Goal: Task Accomplishment & Management: Manage account settings

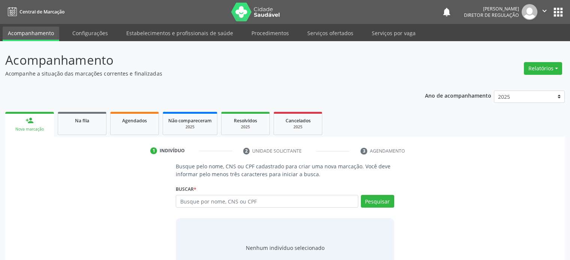
click at [89, 114] on link "Na fila" at bounding box center [82, 123] width 49 height 23
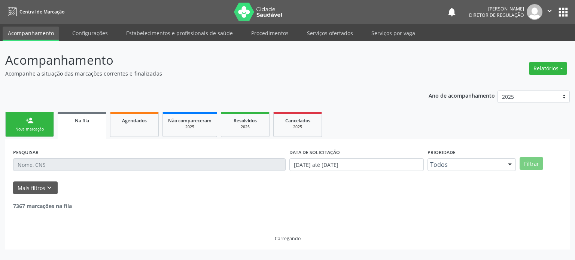
click at [61, 164] on input "text" at bounding box center [149, 164] width 273 height 13
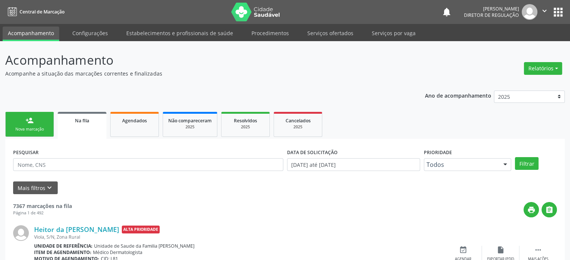
click at [76, 156] on div "PESQUISAR" at bounding box center [148, 161] width 274 height 29
click at [73, 164] on input "text" at bounding box center [148, 164] width 270 height 13
paste input "700 9089 1813 8497"
click at [515, 157] on button "Filtrar" at bounding box center [527, 163] width 24 height 13
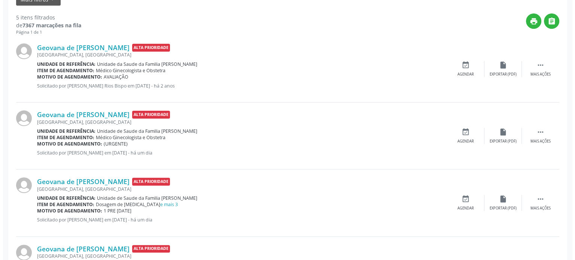
scroll to position [150, 0]
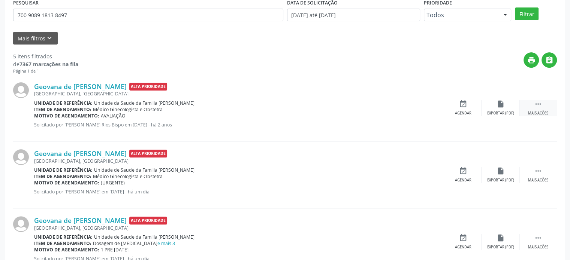
click at [536, 106] on icon "" at bounding box center [538, 104] width 8 height 8
click at [468, 105] on div "cancel Cancelar" at bounding box center [462, 108] width 37 height 16
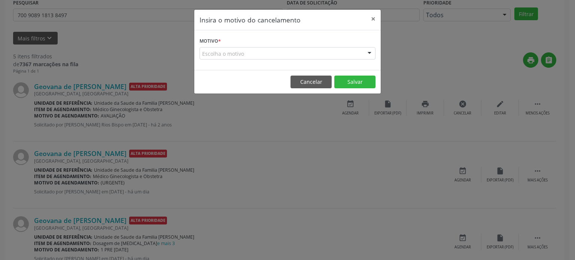
click at [287, 53] on div "Escolha o motivo" at bounding box center [288, 53] width 176 height 13
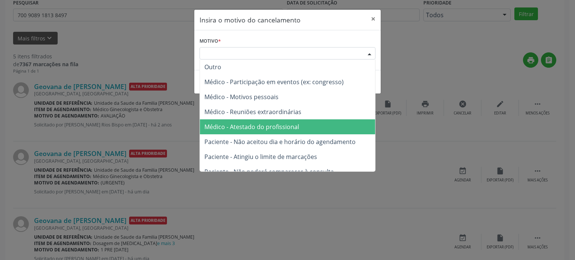
drag, startPoint x: 268, startPoint y: 127, endPoint x: 312, endPoint y: 119, distance: 44.9
click at [270, 127] on span "Médico - Atestado do profissional" at bounding box center [251, 127] width 95 height 8
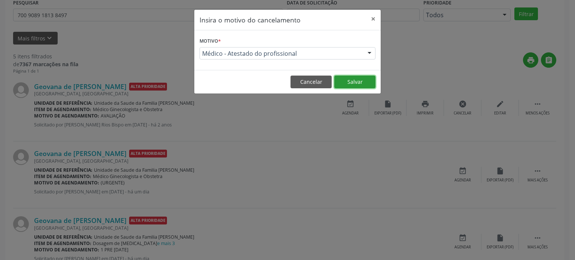
click at [358, 79] on button "Salvar" at bounding box center [354, 82] width 41 height 13
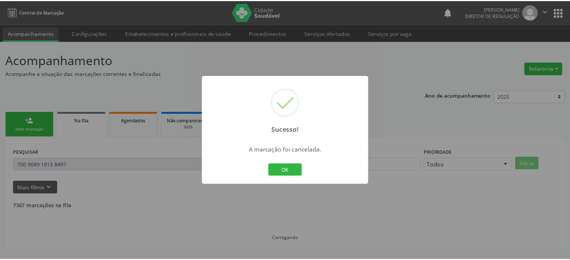
scroll to position [0, 0]
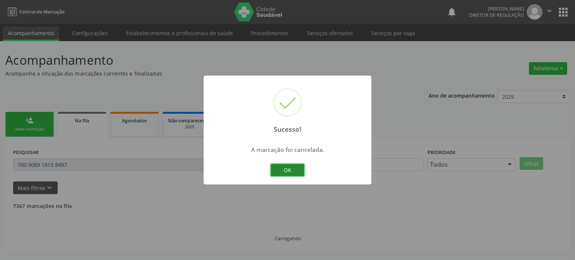
click at [294, 175] on button "OK" at bounding box center [288, 170] width 34 height 13
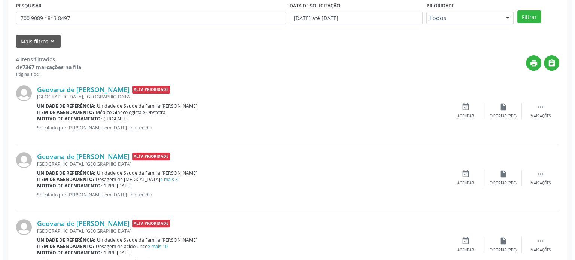
scroll to position [150, 0]
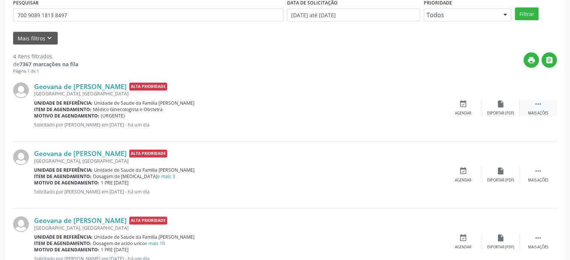
click at [540, 104] on icon "" at bounding box center [538, 104] width 8 height 8
click at [458, 107] on div "cancel Cancelar" at bounding box center [462, 108] width 37 height 16
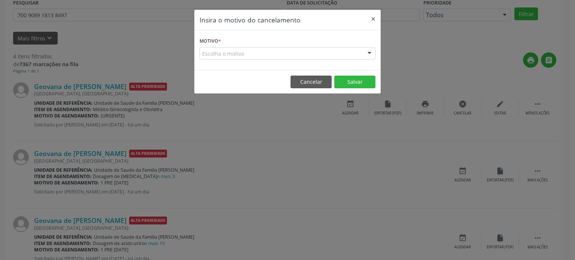
click at [227, 58] on div "Escolha o motivo" at bounding box center [288, 53] width 176 height 13
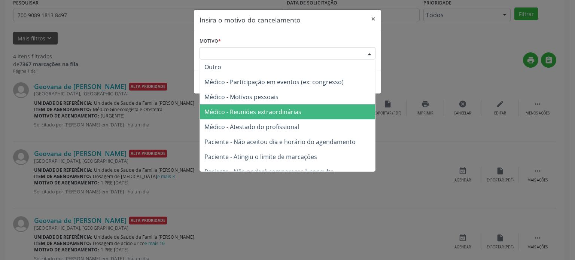
click at [247, 121] on span "Médico - Atestado do profissional" at bounding box center [287, 126] width 175 height 15
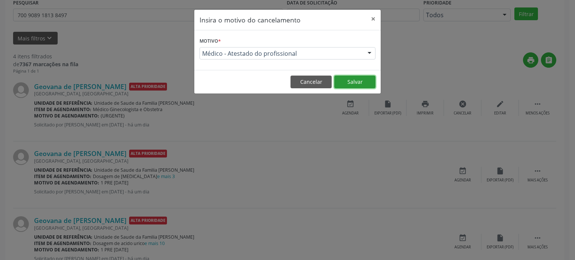
click at [354, 84] on button "Salvar" at bounding box center [354, 82] width 41 height 13
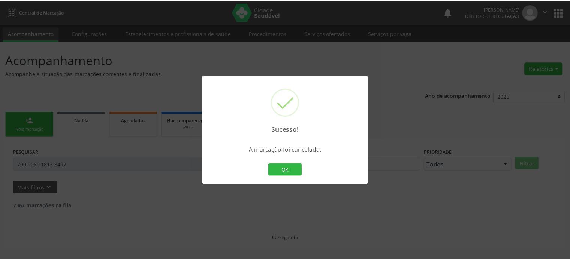
scroll to position [0, 0]
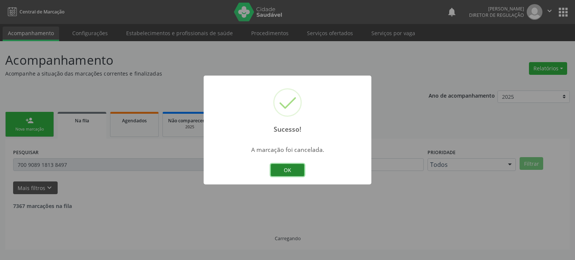
click at [301, 166] on button "OK" at bounding box center [288, 170] width 34 height 13
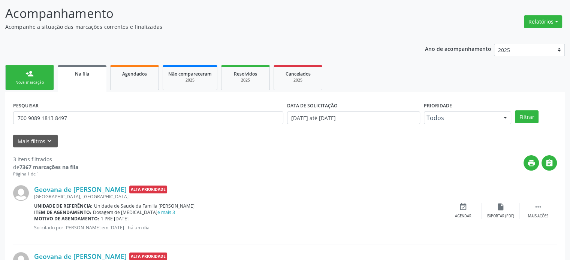
scroll to position [150, 0]
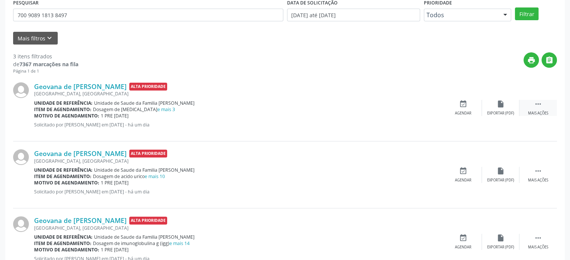
click at [544, 103] on div " Mais ações" at bounding box center [537, 108] width 37 height 16
click at [454, 107] on div "cancel Cancelar" at bounding box center [462, 108] width 37 height 16
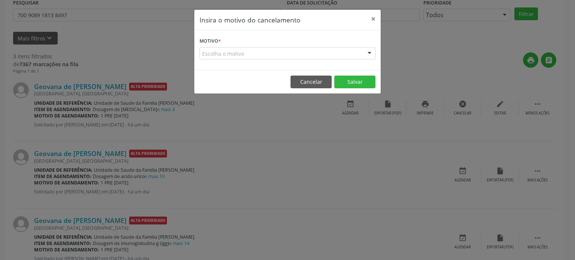
click at [372, 161] on div "Insira o motivo do cancelamento × Motivo * Escolha o motivo Outro Médico - Part…" at bounding box center [287, 130] width 575 height 260
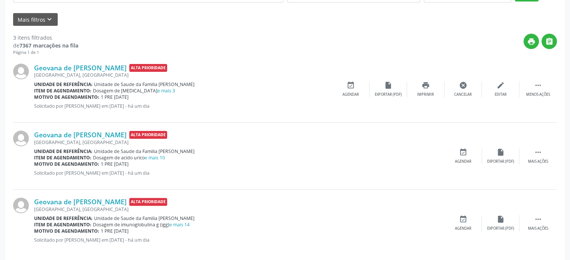
scroll to position [177, 0]
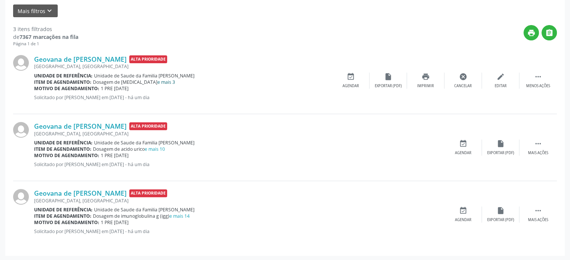
click at [157, 82] on link "e mais 3" at bounding box center [166, 82] width 18 height 6
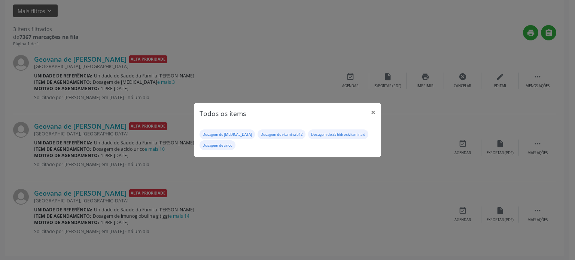
click at [146, 97] on div "Todos os items × Dosagem de [MEDICAL_DATA] Dosagem de vitamina b12 Dosagem de 2…" at bounding box center [287, 130] width 575 height 260
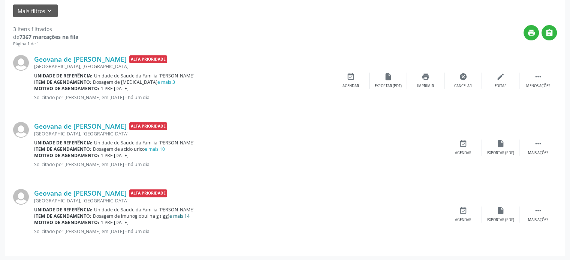
click at [182, 215] on link "e mais 14" at bounding box center [179, 216] width 20 height 6
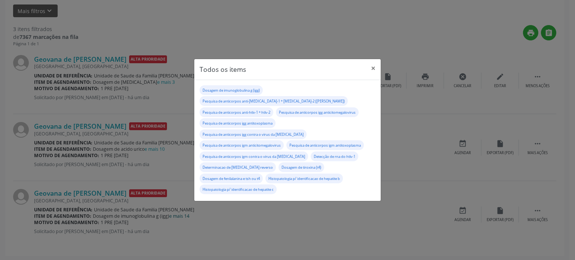
click at [182, 215] on div "Todos os items × Dosagem de imunoglobulina g (igg) Pesquisa de anticorpos anti-…" at bounding box center [287, 130] width 575 height 260
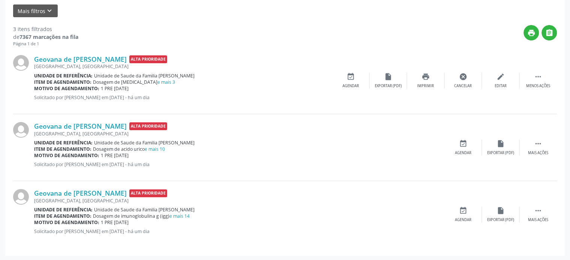
click at [129, 80] on span "Dosagem de [MEDICAL_DATA] e mais 3" at bounding box center [134, 82] width 82 height 6
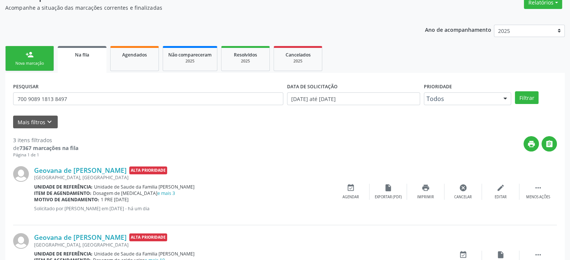
scroll to position [65, 0]
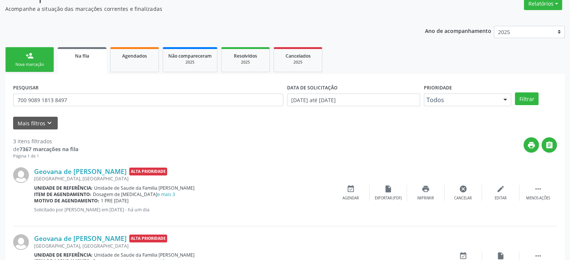
click at [67, 92] on div "PESQUISAR 700 9089 1813 8497" at bounding box center [148, 96] width 274 height 29
click at [64, 102] on input "700 9089 1813 8497" at bounding box center [148, 100] width 270 height 13
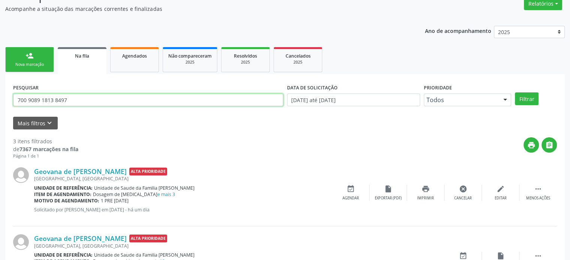
paste input "4 2052 4323 8681"
click at [515, 92] on button "Filtrar" at bounding box center [527, 98] width 24 height 13
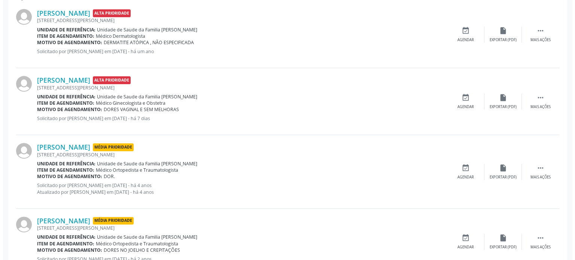
scroll to position [225, 0]
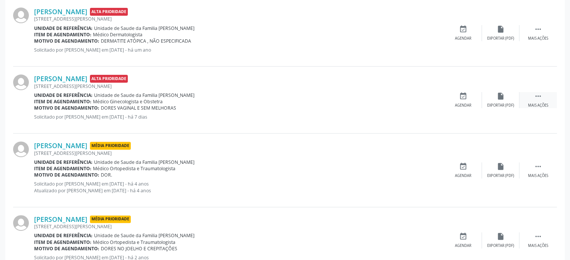
click at [538, 98] on icon "" at bounding box center [538, 96] width 8 height 8
click at [459, 95] on icon "cancel" at bounding box center [463, 96] width 8 height 8
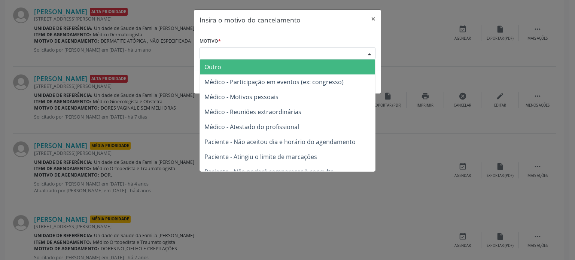
click at [300, 57] on div "Escolha o motivo" at bounding box center [288, 53] width 176 height 13
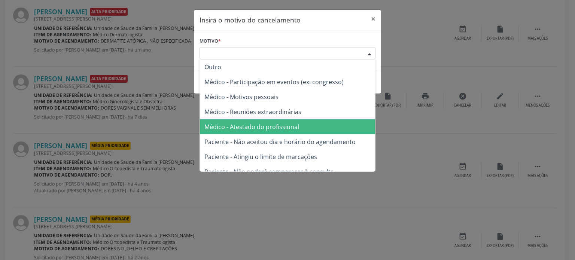
click at [267, 124] on span "Médico - Atestado do profissional" at bounding box center [251, 127] width 95 height 8
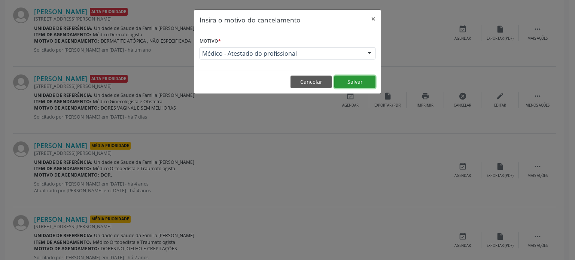
click at [351, 81] on button "Salvar" at bounding box center [354, 82] width 41 height 13
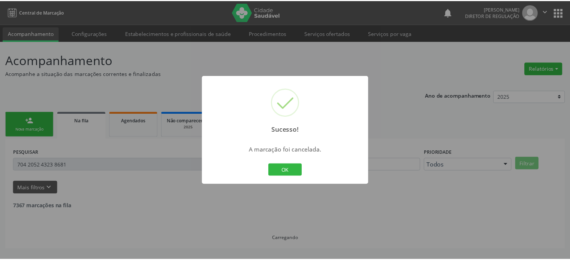
scroll to position [0, 0]
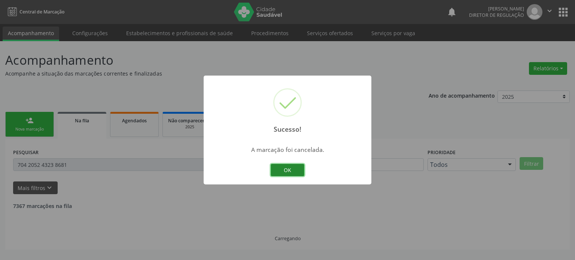
click at [289, 170] on button "OK" at bounding box center [288, 170] width 34 height 13
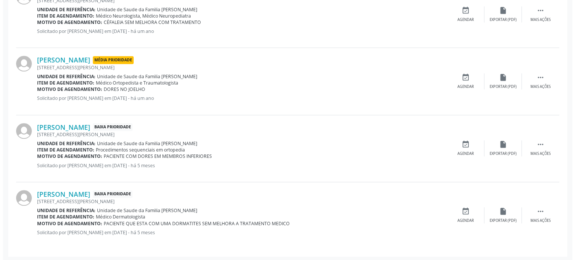
scroll to position [586, 0]
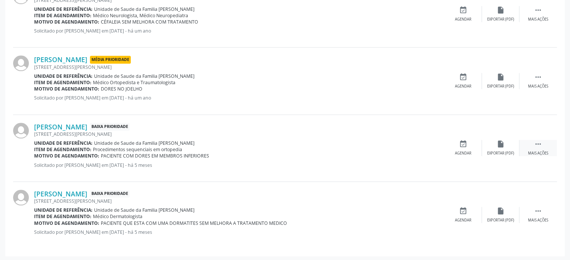
click at [541, 145] on icon "" at bounding box center [538, 144] width 8 height 8
click at [463, 149] on div "cancel Cancelar" at bounding box center [462, 148] width 37 height 16
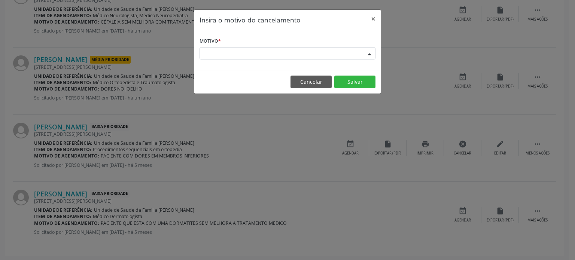
click at [254, 52] on div "Escolha o motivo" at bounding box center [288, 53] width 176 height 13
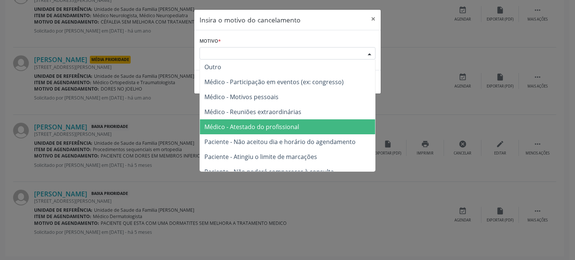
click at [263, 124] on span "Médico - Atestado do profissional" at bounding box center [251, 127] width 95 height 8
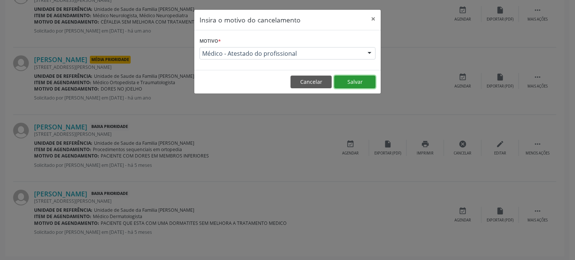
click at [348, 84] on button "Salvar" at bounding box center [354, 82] width 41 height 13
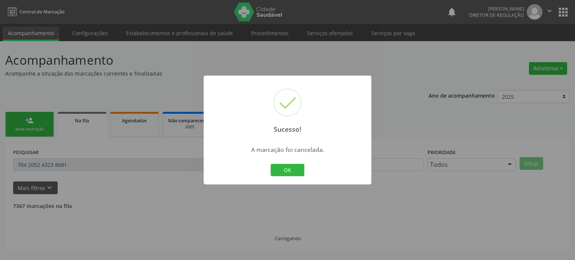
scroll to position [0, 0]
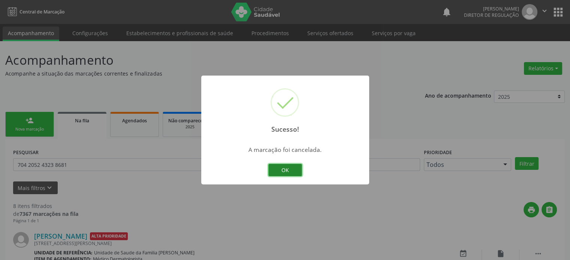
click at [288, 173] on button "OK" at bounding box center [285, 170] width 34 height 13
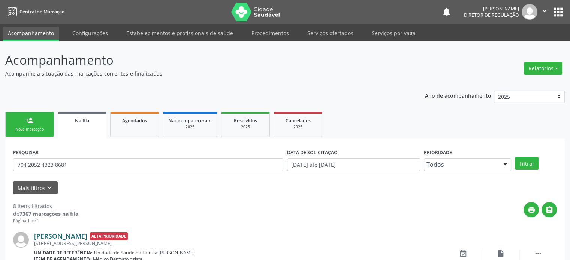
click at [85, 232] on link "[PERSON_NAME]" at bounding box center [60, 236] width 53 height 8
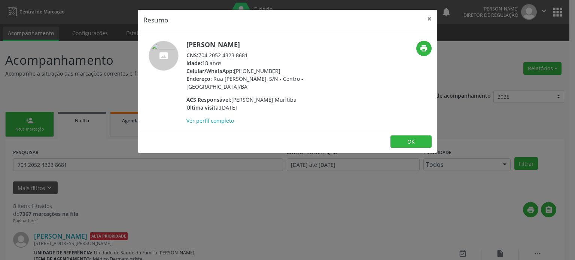
drag, startPoint x: 200, startPoint y: 54, endPoint x: 257, endPoint y: 54, distance: 56.5
click at [257, 54] on div "CNS: 704 2052 4323 8681" at bounding box center [259, 55] width 146 height 8
copy div "704 2052 4323 8681"
click at [190, 179] on div "Resumo × [PERSON_NAME] CNS: 704 2052 4323 8681 Idade: 18 anos Celular/WhatsApp:…" at bounding box center [287, 130] width 575 height 260
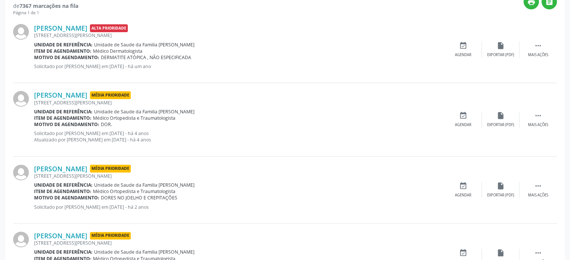
scroll to position [225, 0]
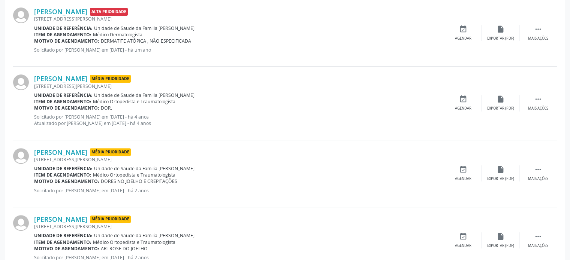
drag, startPoint x: 100, startPoint y: 180, endPoint x: 180, endPoint y: 181, distance: 80.1
click at [180, 181] on div "Motivo de agendamento: DORES NO JOELHO E CREPITAÇÕES" at bounding box center [239, 181] width 410 height 6
copy span "DORES NO JOELHO E CREPITAÇÕES"
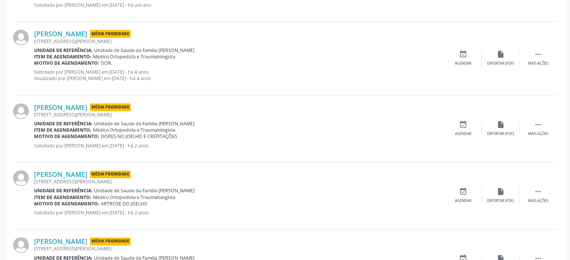
scroll to position [337, 0]
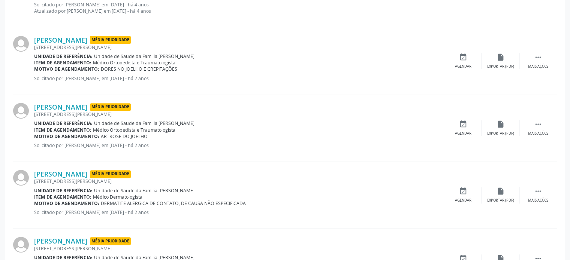
drag, startPoint x: 100, startPoint y: 136, endPoint x: 156, endPoint y: 136, distance: 55.4
click at [156, 136] on div "Motivo de agendamento: ARTROSE DO JOELHO" at bounding box center [239, 136] width 410 height 6
copy span "ARTROSE DO JOELHO"
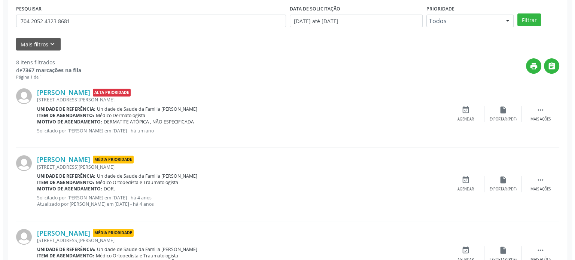
scroll to position [182, 0]
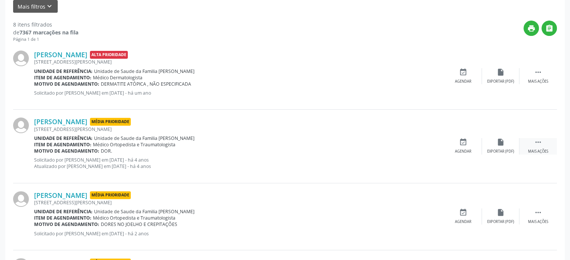
click at [541, 145] on icon "" at bounding box center [538, 142] width 8 height 8
click at [463, 145] on icon "cancel" at bounding box center [463, 142] width 8 height 8
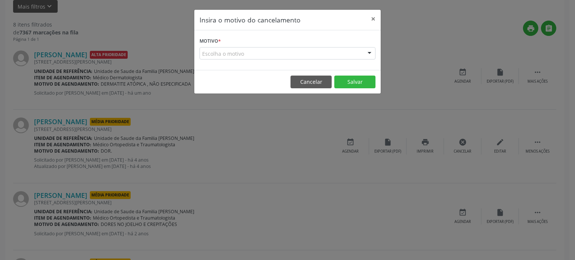
click at [219, 55] on div "Escolha o motivo" at bounding box center [288, 53] width 176 height 13
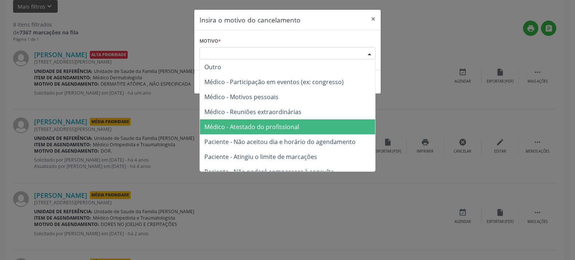
click at [254, 126] on span "Médico - Atestado do profissional" at bounding box center [251, 127] width 95 height 8
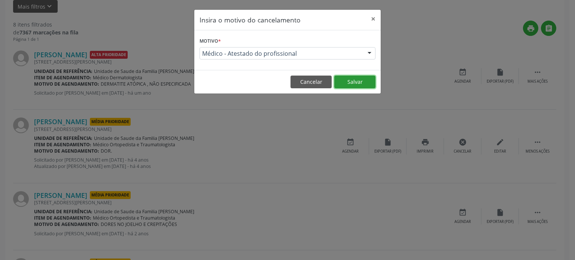
click at [351, 84] on button "Salvar" at bounding box center [354, 82] width 41 height 13
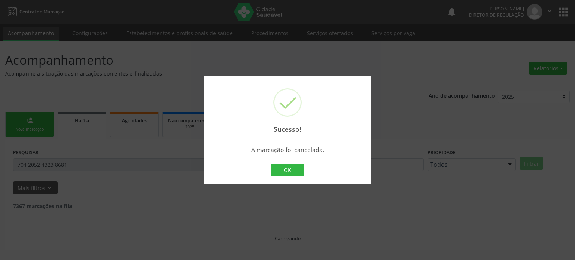
scroll to position [0, 0]
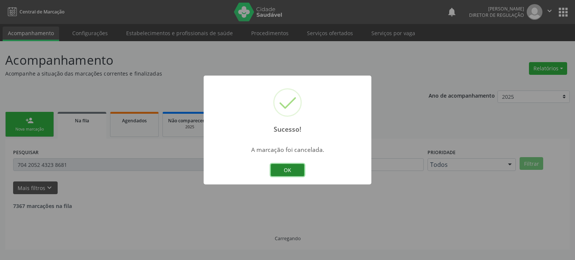
click at [295, 169] on button "OK" at bounding box center [288, 170] width 34 height 13
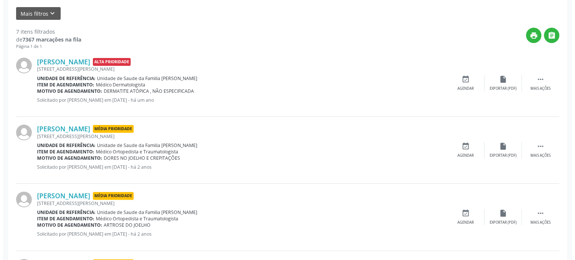
scroll to position [187, 0]
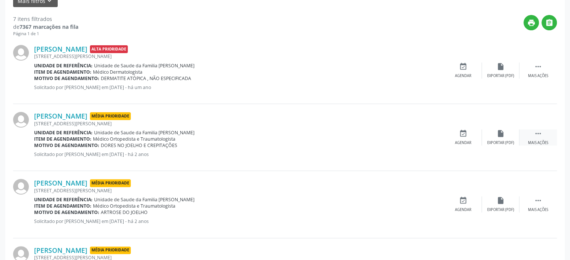
drag, startPoint x: 538, startPoint y: 134, endPoint x: 521, endPoint y: 140, distance: 17.4
click at [538, 134] on icon "" at bounding box center [538, 134] width 8 height 8
click at [457, 139] on div "cancel Cancelar" at bounding box center [462, 138] width 37 height 16
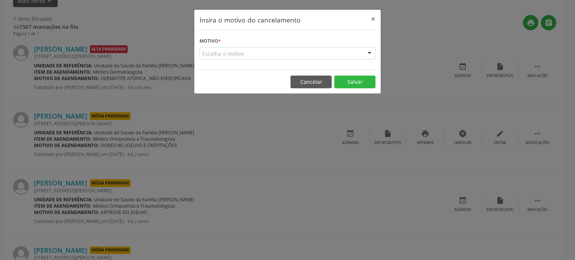
click at [246, 46] on form "Motivo * Escolha o motivo Outro Médico - Participação em eventos (ex: congresso…" at bounding box center [288, 48] width 176 height 24
click at [242, 52] on div "Escolha o motivo" at bounding box center [288, 53] width 176 height 13
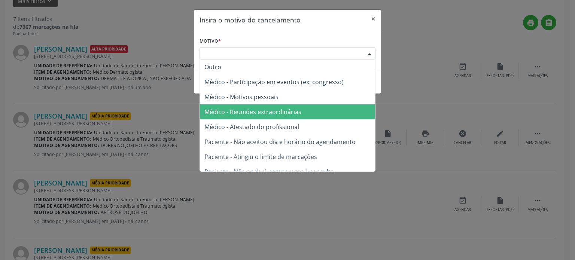
click at [253, 125] on span "Médico - Atestado do profissional" at bounding box center [251, 127] width 95 height 8
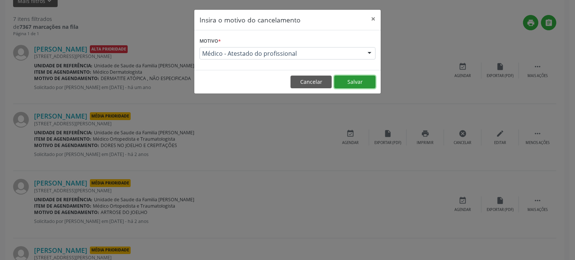
click at [368, 80] on button "Salvar" at bounding box center [354, 82] width 41 height 13
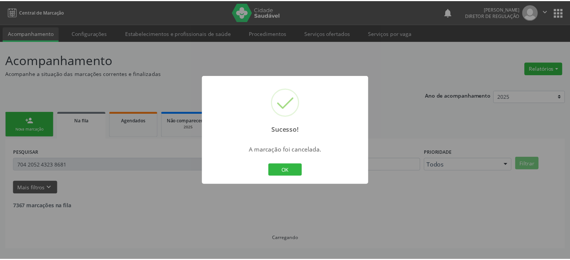
scroll to position [0, 0]
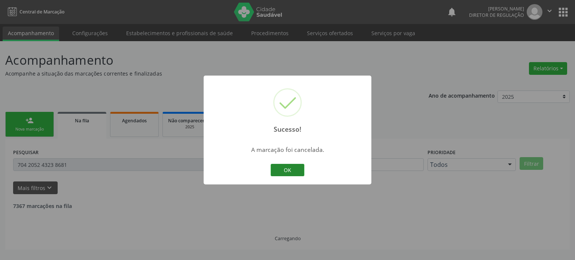
click at [286, 173] on button "OK" at bounding box center [288, 170] width 34 height 13
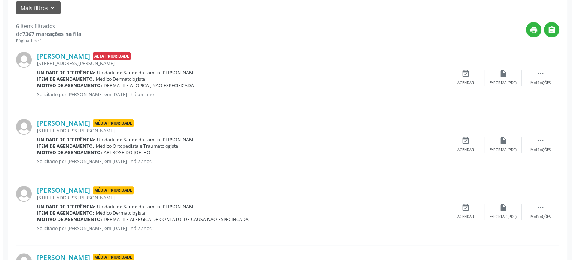
scroll to position [187, 0]
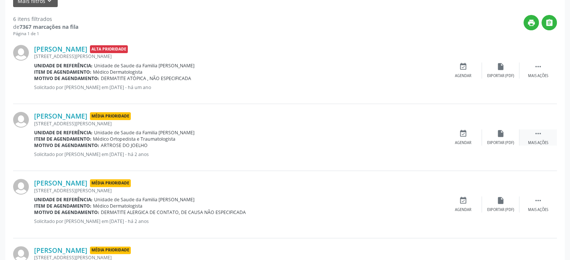
click at [539, 134] on icon "" at bounding box center [538, 134] width 8 height 8
click at [446, 139] on div "cancel Cancelar" at bounding box center [462, 138] width 37 height 16
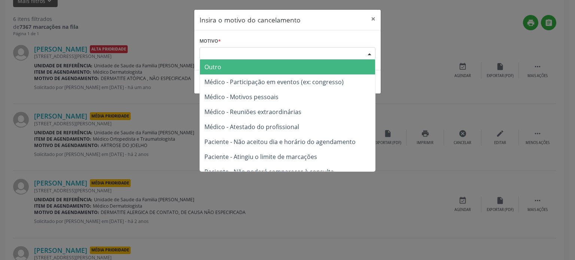
click at [234, 50] on div "Escolha o motivo" at bounding box center [288, 53] width 176 height 13
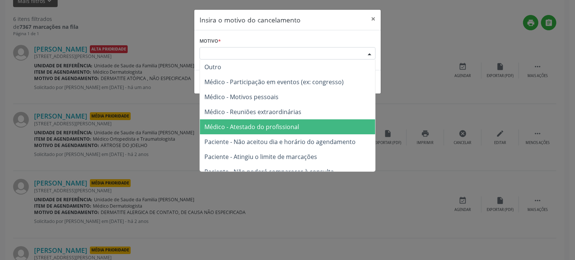
drag, startPoint x: 262, startPoint y: 125, endPoint x: 299, endPoint y: 107, distance: 40.9
click at [263, 125] on span "Médico - Atestado do profissional" at bounding box center [251, 127] width 95 height 8
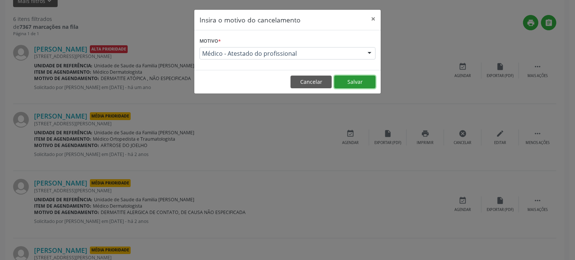
click at [352, 81] on button "Salvar" at bounding box center [354, 82] width 41 height 13
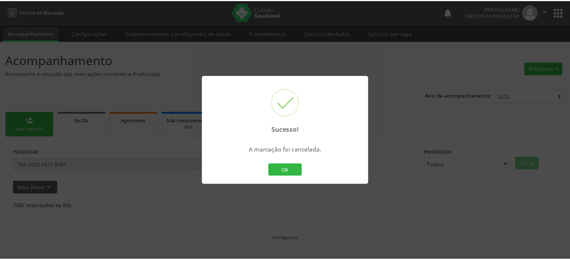
scroll to position [0, 0]
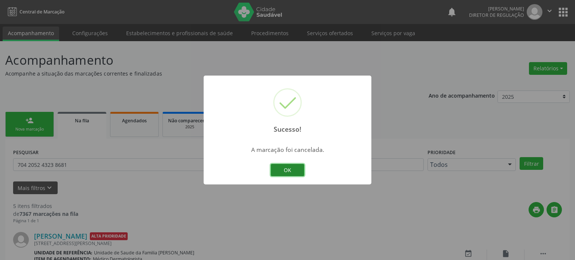
click at [294, 172] on button "OK" at bounding box center [288, 170] width 34 height 13
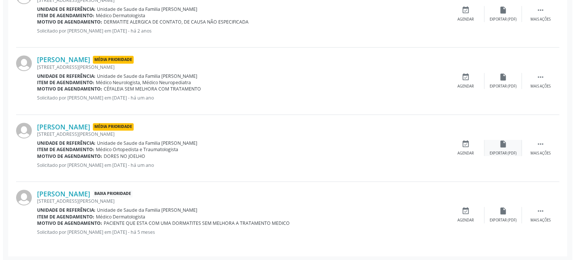
scroll to position [312, 0]
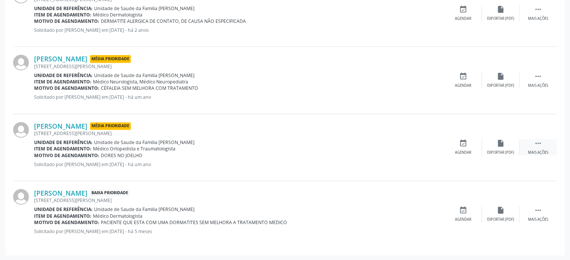
click at [534, 146] on icon "" at bounding box center [538, 143] width 8 height 8
click at [453, 146] on div "cancel Cancelar" at bounding box center [462, 147] width 37 height 16
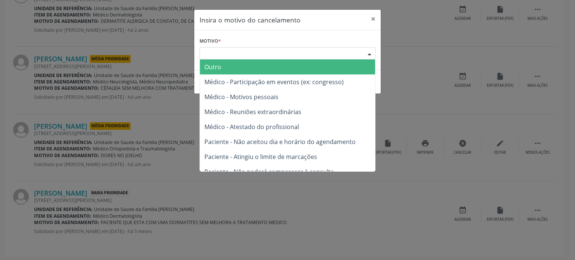
click at [244, 51] on div "Escolha o motivo" at bounding box center [288, 53] width 176 height 13
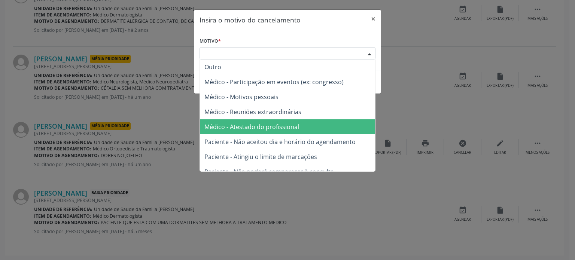
click at [258, 124] on span "Médico - Atestado do profissional" at bounding box center [251, 127] width 95 height 8
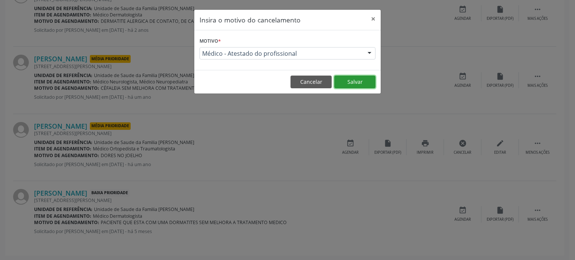
click at [359, 80] on button "Salvar" at bounding box center [354, 82] width 41 height 13
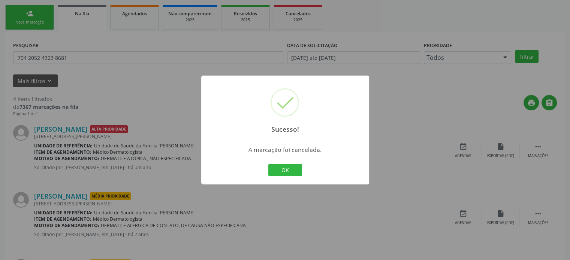
scroll to position [112, 0]
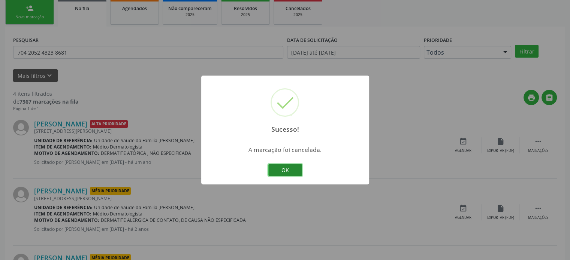
click at [273, 172] on button "OK" at bounding box center [285, 170] width 34 height 13
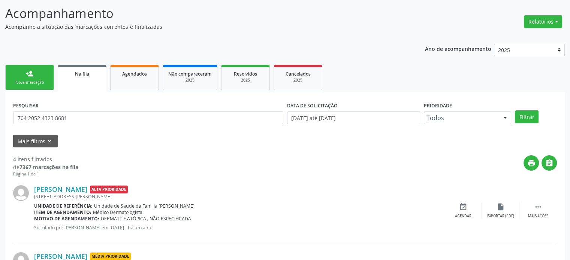
scroll to position [0, 0]
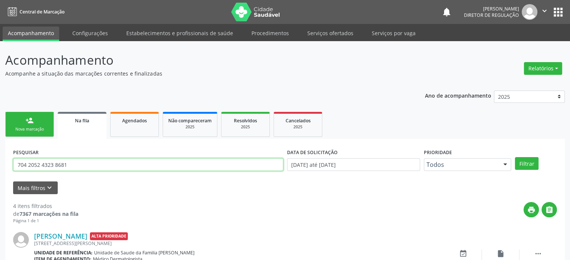
click at [64, 165] on input "704 2052 4323 8681" at bounding box center [148, 164] width 270 height 13
click at [64, 164] on input "704 2052 4323 8681" at bounding box center [148, 164] width 270 height 13
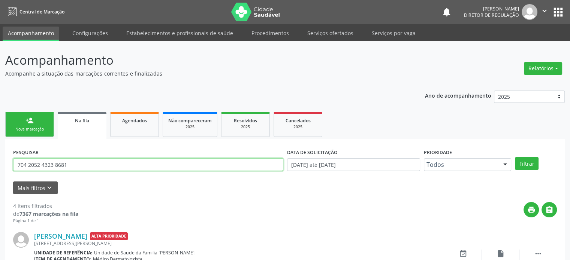
click at [64, 164] on input "704 2052 4323 8681" at bounding box center [148, 164] width 270 height 13
paste input "7 0038 6790 7139"
click at [55, 164] on input "707 0038 6790 7139" at bounding box center [148, 164] width 270 height 13
click at [42, 164] on input "707 0038 67907139" at bounding box center [148, 164] width 270 height 13
click at [515, 157] on button "Filtrar" at bounding box center [527, 163] width 24 height 13
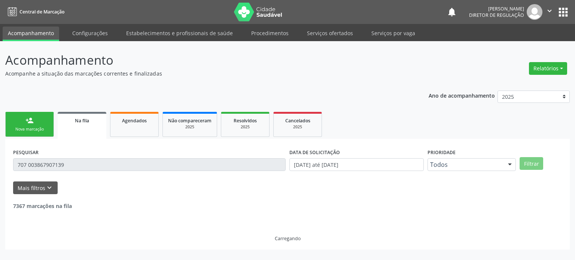
click at [28, 164] on input "707 003867907139" at bounding box center [149, 164] width 273 height 13
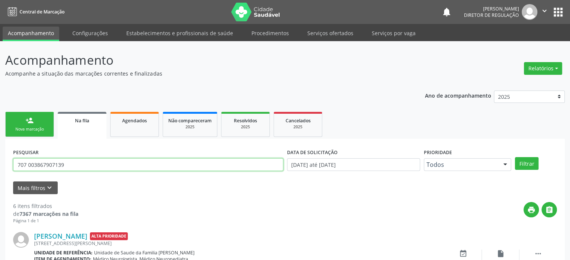
click at [28, 164] on input "707 003867907139" at bounding box center [148, 164] width 270 height 13
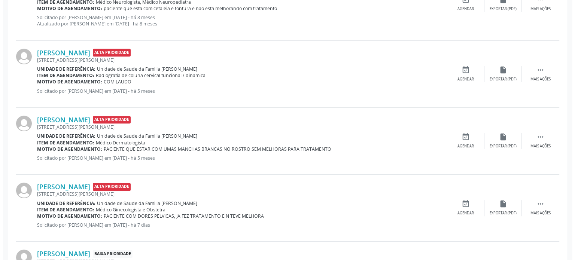
scroll to position [337, 0]
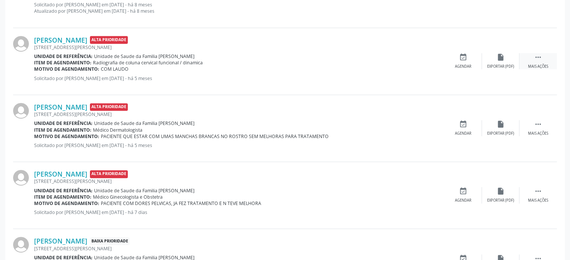
click at [541, 58] on icon "" at bounding box center [538, 57] width 8 height 8
drag, startPoint x: 464, startPoint y: 51, endPoint x: 463, endPoint y: 55, distance: 3.8
click at [463, 55] on div "[PERSON_NAME] Alta Prioridade [STREET_ADDRESS][PERSON_NAME] Unidade de referênc…" at bounding box center [284, 61] width 543 height 67
click at [461, 58] on icon "cancel" at bounding box center [463, 57] width 8 height 8
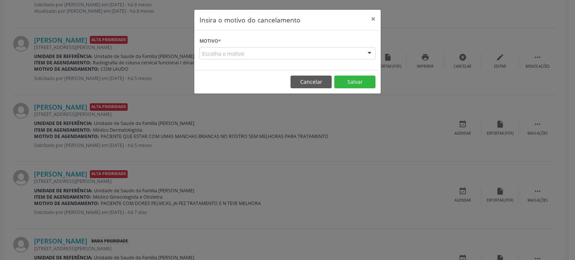
click at [288, 56] on div "Escolha o motivo" at bounding box center [288, 53] width 176 height 13
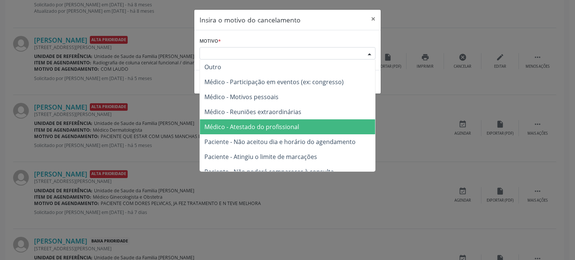
drag, startPoint x: 270, startPoint y: 125, endPoint x: 310, endPoint y: 111, distance: 42.9
click at [270, 125] on span "Médico - Atestado do profissional" at bounding box center [251, 127] width 95 height 8
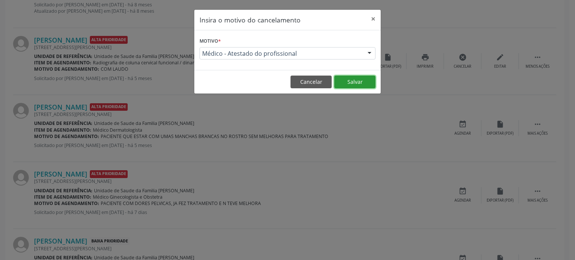
click at [353, 79] on button "Salvar" at bounding box center [354, 82] width 41 height 13
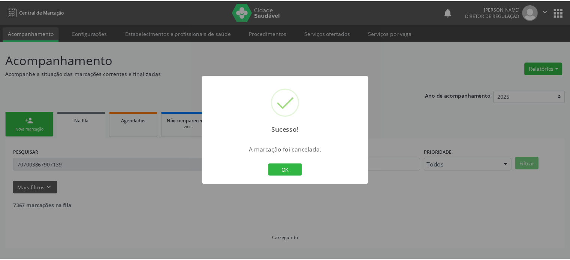
scroll to position [0, 0]
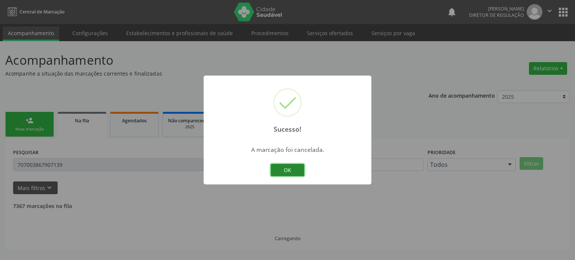
click at [288, 168] on button "OK" at bounding box center [288, 170] width 34 height 13
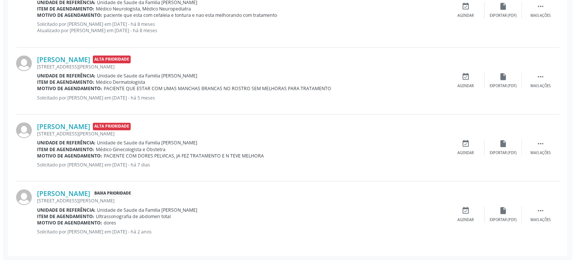
scroll to position [318, 0]
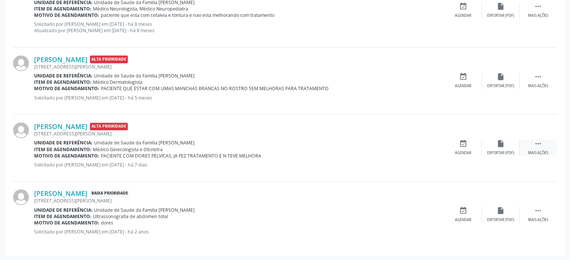
click at [536, 145] on icon "" at bounding box center [538, 144] width 8 height 8
click at [466, 143] on icon "cancel" at bounding box center [463, 144] width 8 height 8
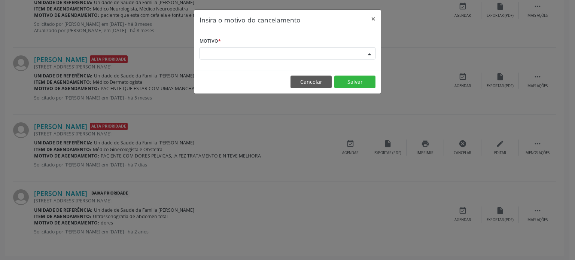
click at [257, 52] on div "Escolha o motivo" at bounding box center [288, 53] width 176 height 13
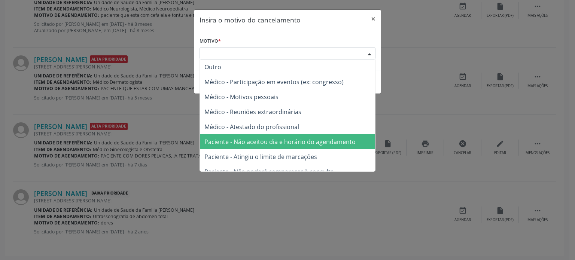
click at [267, 139] on span "Paciente - Não aceitou dia e horário do agendamento" at bounding box center [279, 142] width 151 height 8
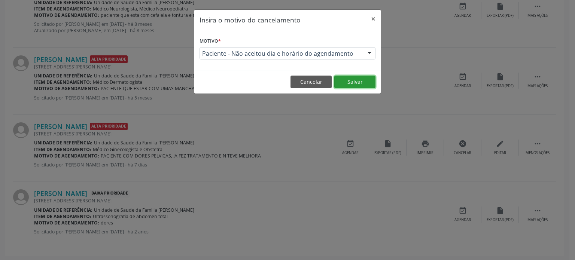
click at [362, 82] on button "Salvar" at bounding box center [354, 82] width 41 height 13
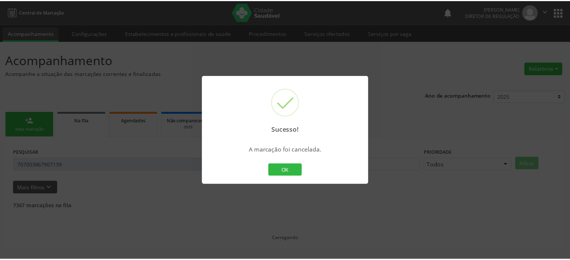
scroll to position [0, 0]
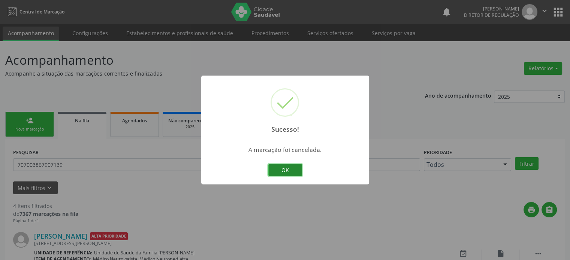
click at [286, 169] on button "OK" at bounding box center [285, 170] width 34 height 13
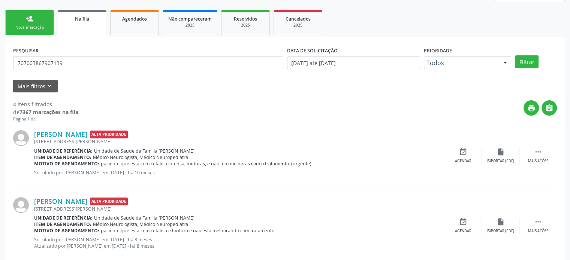
scroll to position [101, 0]
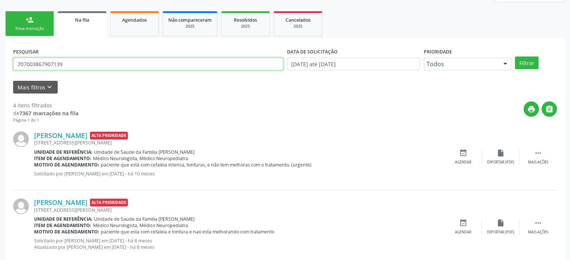
click at [68, 60] on input "707003867907139" at bounding box center [148, 64] width 270 height 13
paste input "4 6031 4492 3526"
click at [55, 64] on input "704 6031 4492 3526" at bounding box center [148, 64] width 270 height 13
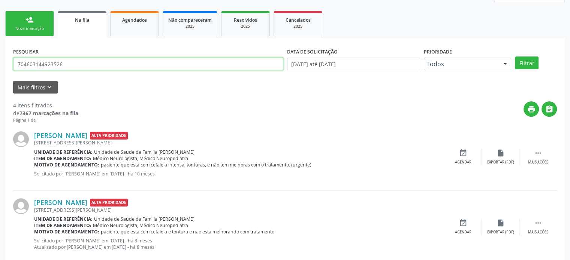
click at [515, 57] on button "Filtrar" at bounding box center [527, 63] width 24 height 13
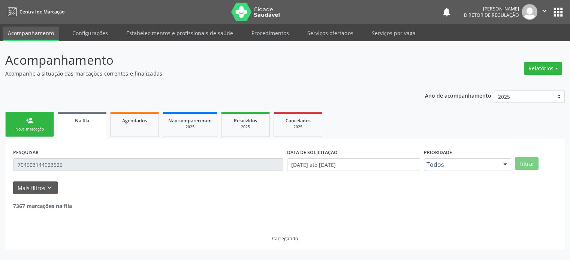
scroll to position [0, 0]
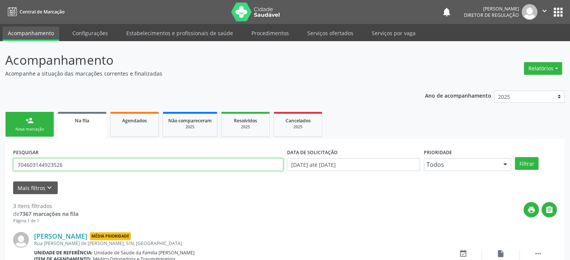
click at [46, 166] on input "704603144923526" at bounding box center [148, 164] width 270 height 13
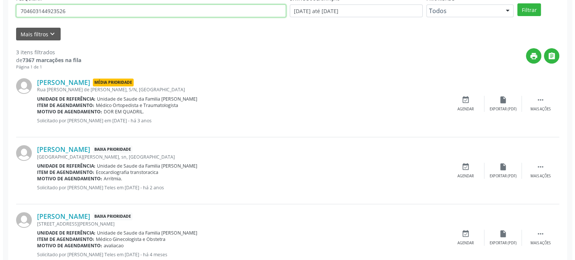
scroll to position [177, 0]
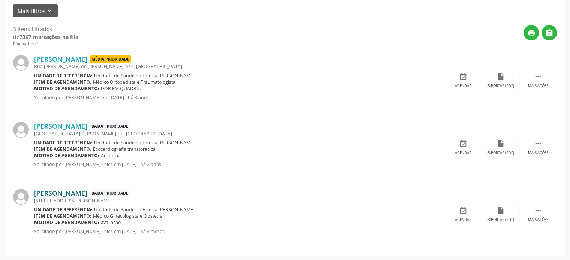
click at [74, 190] on link "[PERSON_NAME]" at bounding box center [60, 193] width 53 height 8
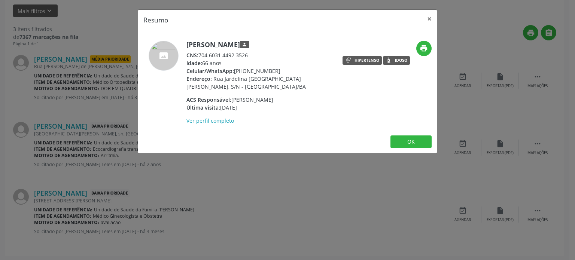
drag, startPoint x: 188, startPoint y: 42, endPoint x: 255, endPoint y: 46, distance: 67.1
click at [255, 46] on h5 "[PERSON_NAME] person" at bounding box center [259, 45] width 146 height 8
copy h5 "[PERSON_NAME]"
click at [88, 98] on div "Resumo × [PERSON_NAME] person CNS: 704 6031 4492 3526 Idade: 66 anos Celular/Wh…" at bounding box center [287, 130] width 575 height 260
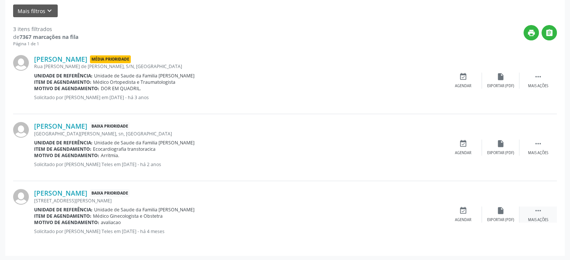
click at [549, 209] on div " Mais ações" at bounding box center [537, 215] width 37 height 16
click at [469, 211] on div "cancel Cancelar" at bounding box center [462, 215] width 37 height 16
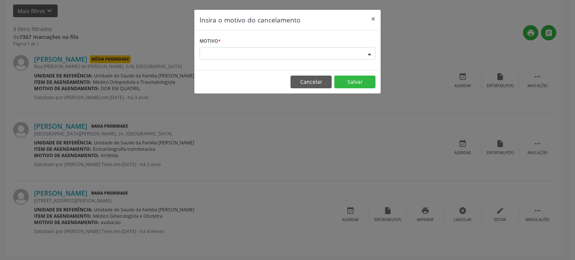
click at [221, 53] on div "Escolha o motivo" at bounding box center [288, 53] width 176 height 13
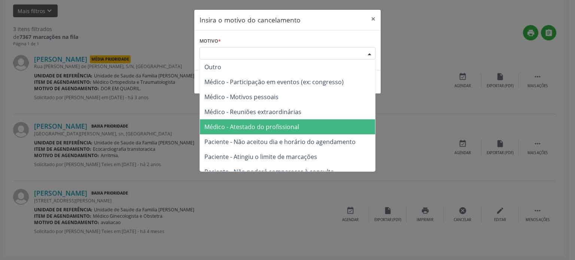
click at [259, 127] on span "Médico - Atestado do profissional" at bounding box center [251, 127] width 95 height 8
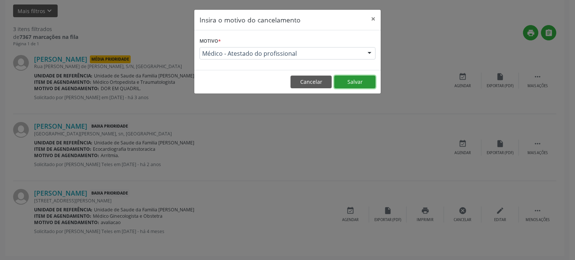
click at [355, 84] on button "Salvar" at bounding box center [354, 82] width 41 height 13
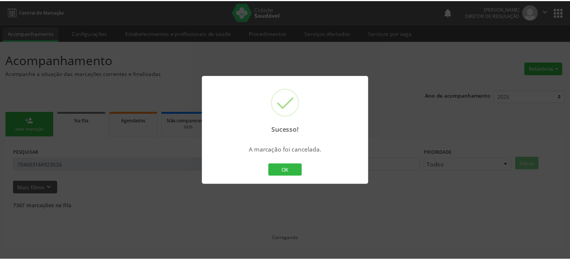
scroll to position [0, 0]
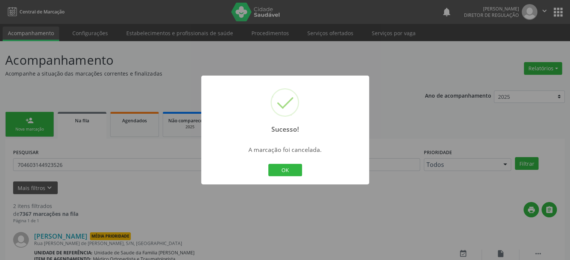
click at [142, 187] on div "Sucesso! × A marcação foi cancelada. OK Cancel" at bounding box center [285, 130] width 570 height 260
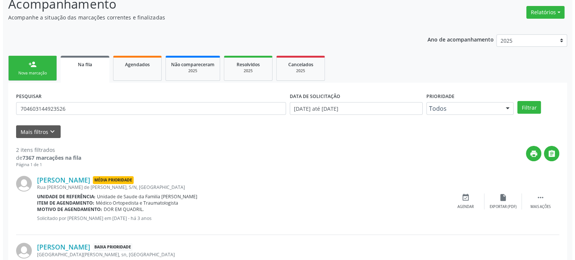
scroll to position [110, 0]
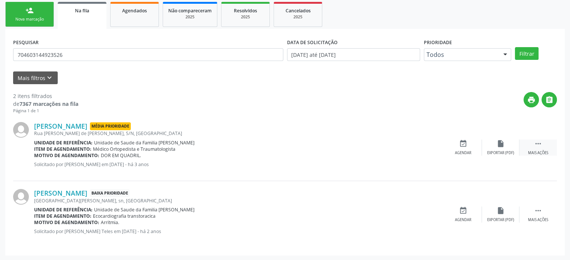
click at [537, 146] on icon "" at bounding box center [538, 144] width 8 height 8
click at [453, 137] on div "[PERSON_NAME] Média Prioridade [STREET_ADDRESS][PERSON_NAME] Unidade de referên…" at bounding box center [284, 147] width 543 height 67
click at [470, 149] on div "cancel Cancelar" at bounding box center [462, 148] width 37 height 16
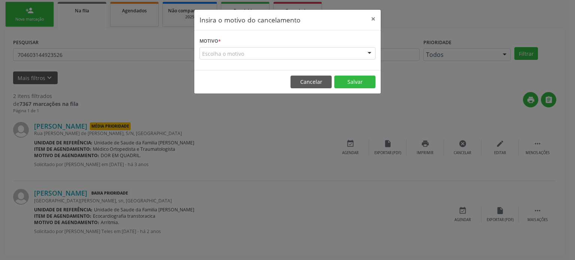
click at [245, 58] on div "Escolha o motivo" at bounding box center [288, 53] width 176 height 13
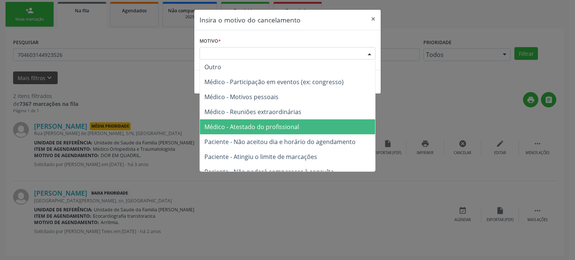
drag, startPoint x: 259, startPoint y: 128, endPoint x: 282, endPoint y: 121, distance: 23.6
click at [259, 128] on span "Médico - Atestado do profissional" at bounding box center [251, 127] width 95 height 8
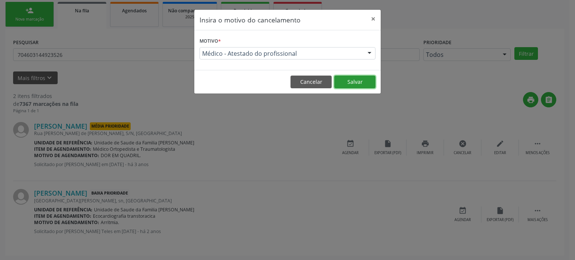
click at [362, 79] on button "Salvar" at bounding box center [354, 82] width 41 height 13
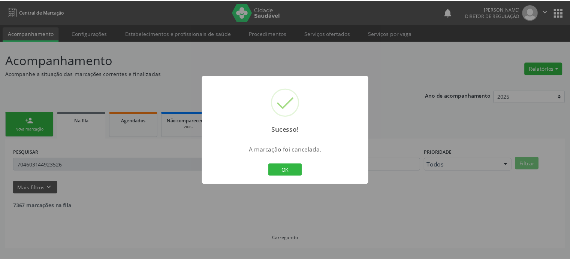
scroll to position [0, 0]
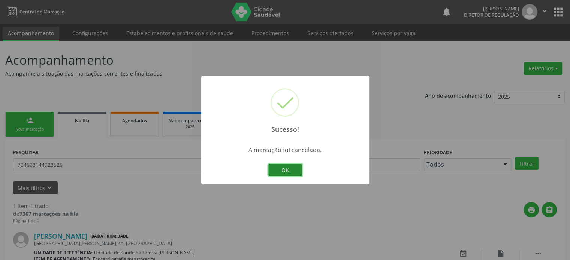
click at [290, 172] on button "OK" at bounding box center [285, 170] width 34 height 13
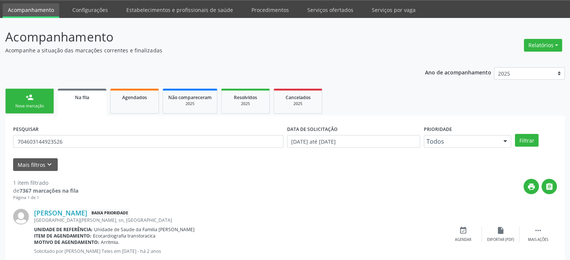
scroll to position [43, 0]
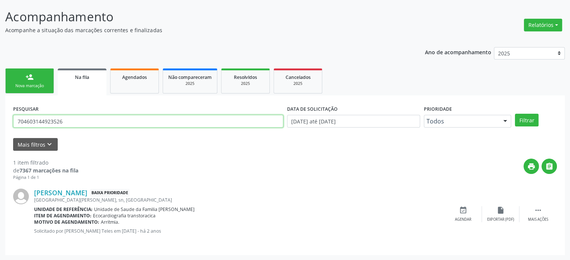
click at [59, 120] on input "704603144923526" at bounding box center [148, 121] width 270 height 13
click at [57, 120] on input "704603144923526" at bounding box center [148, 121] width 270 height 13
click at [515, 114] on button "Filtrar" at bounding box center [527, 120] width 24 height 13
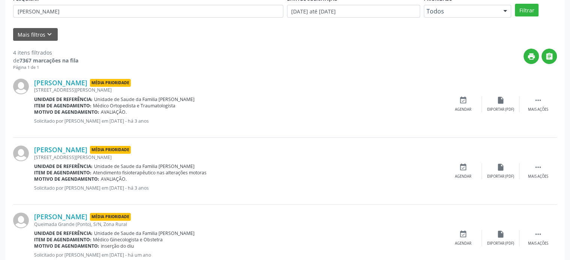
scroll to position [132, 0]
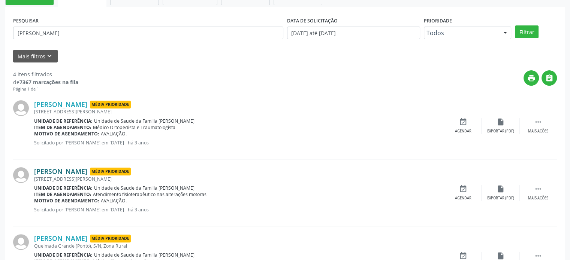
click at [67, 172] on link "[PERSON_NAME]" at bounding box center [60, 171] width 53 height 8
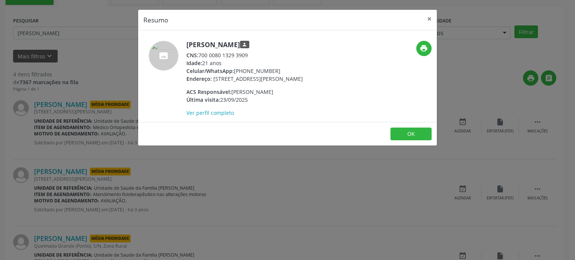
drag, startPoint x: 200, startPoint y: 55, endPoint x: 254, endPoint y: 53, distance: 53.6
click at [254, 53] on div "CNS: 700 0080 1329 3909" at bounding box center [244, 55] width 116 height 8
copy div "700 0080 1329 3909"
click at [56, 39] on div "Resumo × [PERSON_NAME] person CNS: 700 0080 1329 3909 Idade: 21 anos Celular/Wh…" at bounding box center [287, 130] width 575 height 260
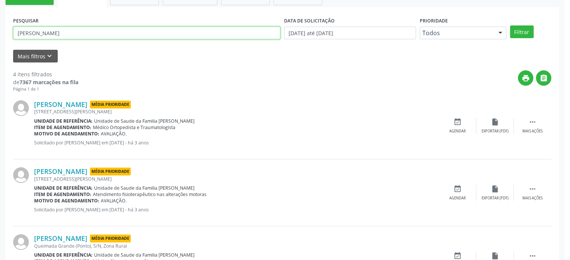
click at [59, 33] on input "[PERSON_NAME]" at bounding box center [146, 33] width 267 height 13
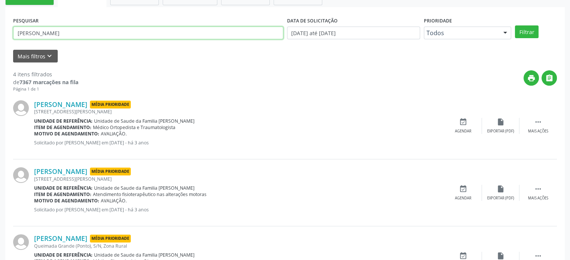
click at [59, 33] on input "[PERSON_NAME]" at bounding box center [148, 33] width 270 height 13
paste input "700 0080 1329 3909"
click at [55, 31] on input "700 0080 1329 3909" at bounding box center [148, 33] width 270 height 13
click at [42, 31] on input "700 0080 13293909" at bounding box center [148, 33] width 270 height 13
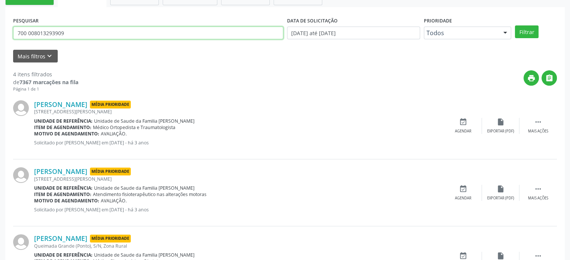
click at [28, 31] on input "700 008013293909" at bounding box center [148, 33] width 270 height 13
click at [28, 31] on input "700008013293909" at bounding box center [148, 33] width 270 height 13
paste input "4 5093 0860 8217"
type input "704 5093 0860 8217"
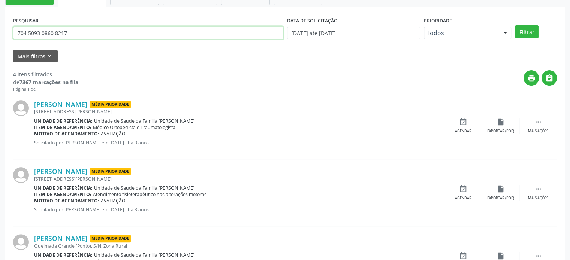
click at [515, 25] on button "Filtrar" at bounding box center [527, 31] width 24 height 13
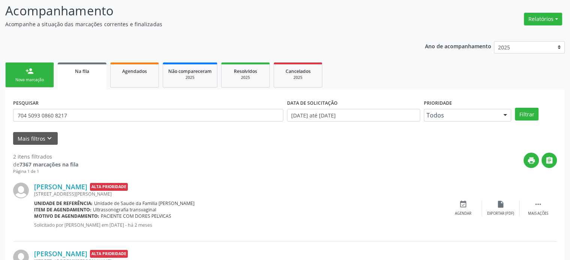
scroll to position [110, 0]
